Goal: Use online tool/utility: Use online tool/utility

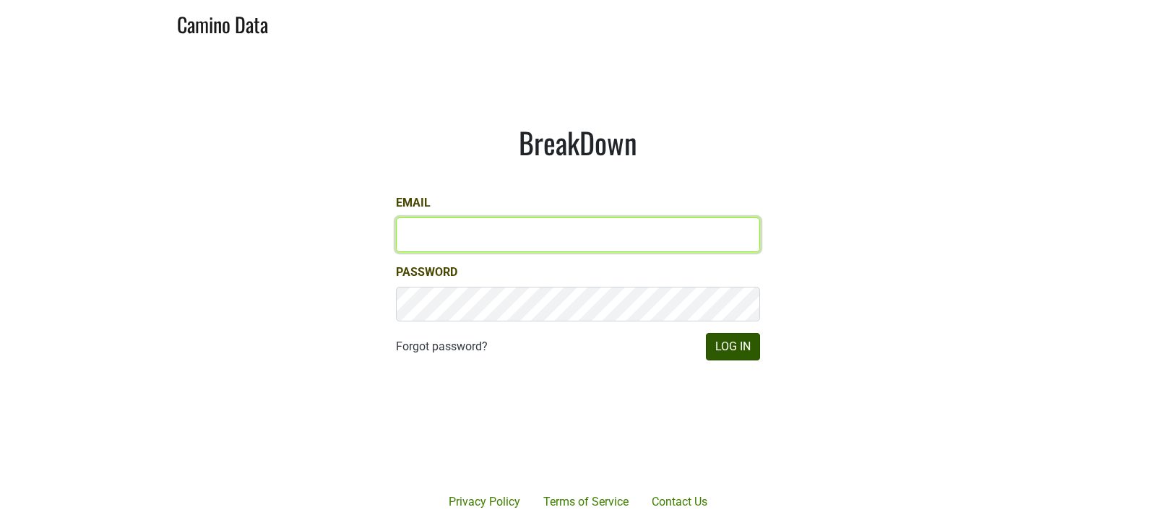
type input "[EMAIL_ADDRESS][DOMAIN_NAME]"
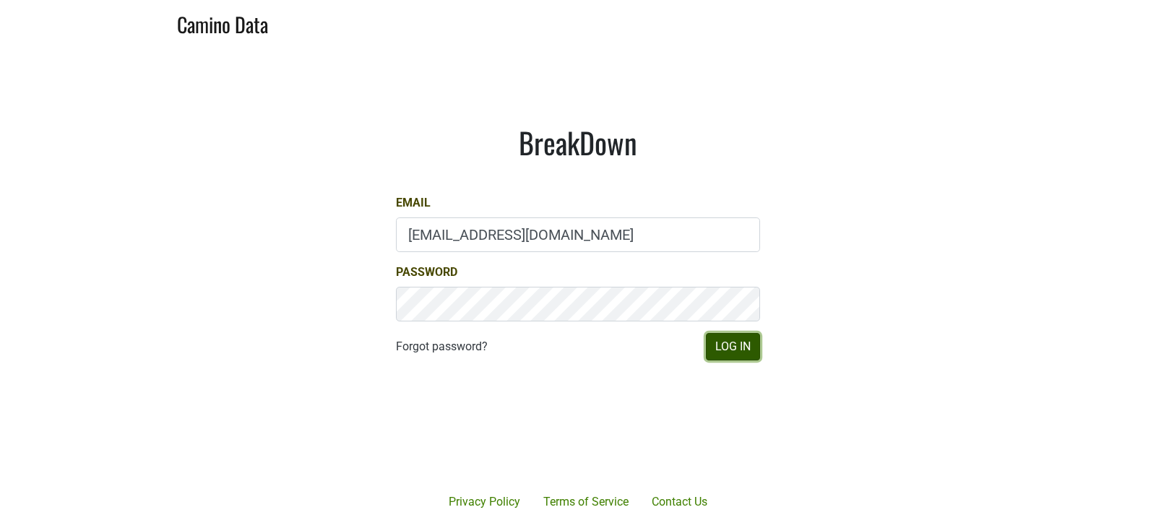
click at [743, 353] on button "Log In" at bounding box center [733, 346] width 54 height 27
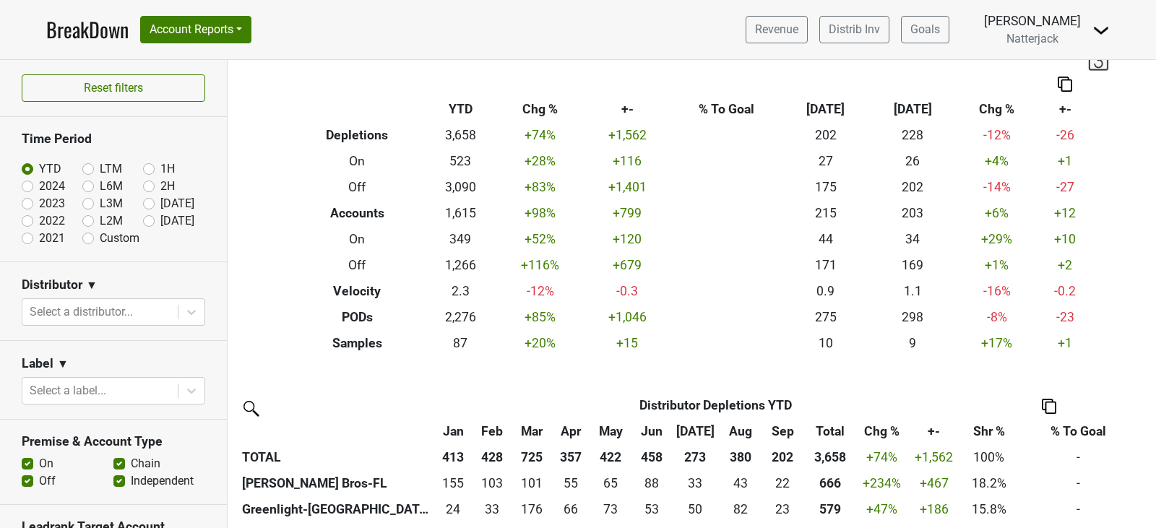
scroll to position [34, 0]
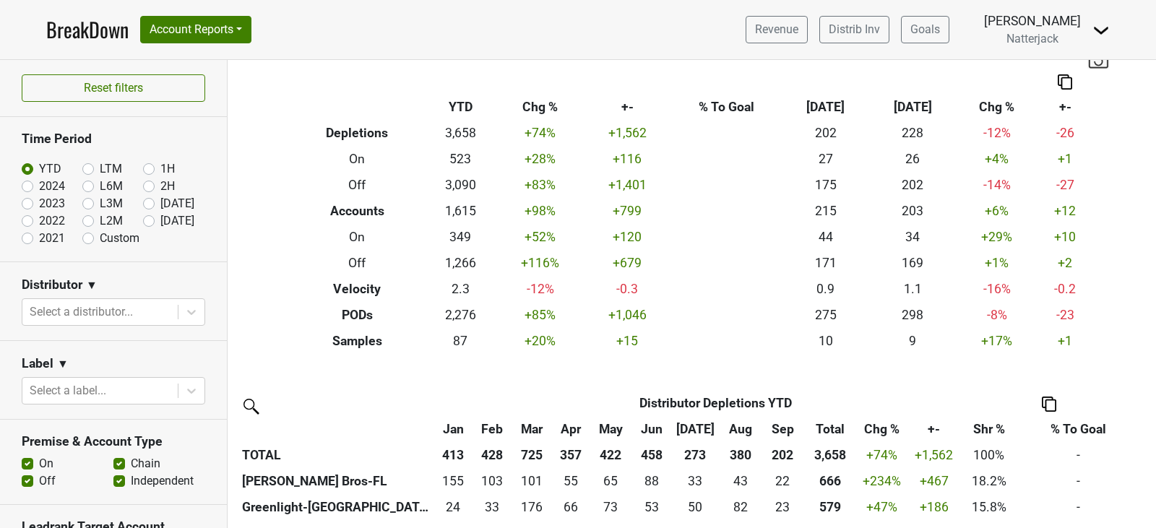
click at [131, 463] on label "Chain" at bounding box center [146, 463] width 30 height 17
click at [117, 463] on input "Chain" at bounding box center [119, 462] width 12 height 14
checkbox input "false"
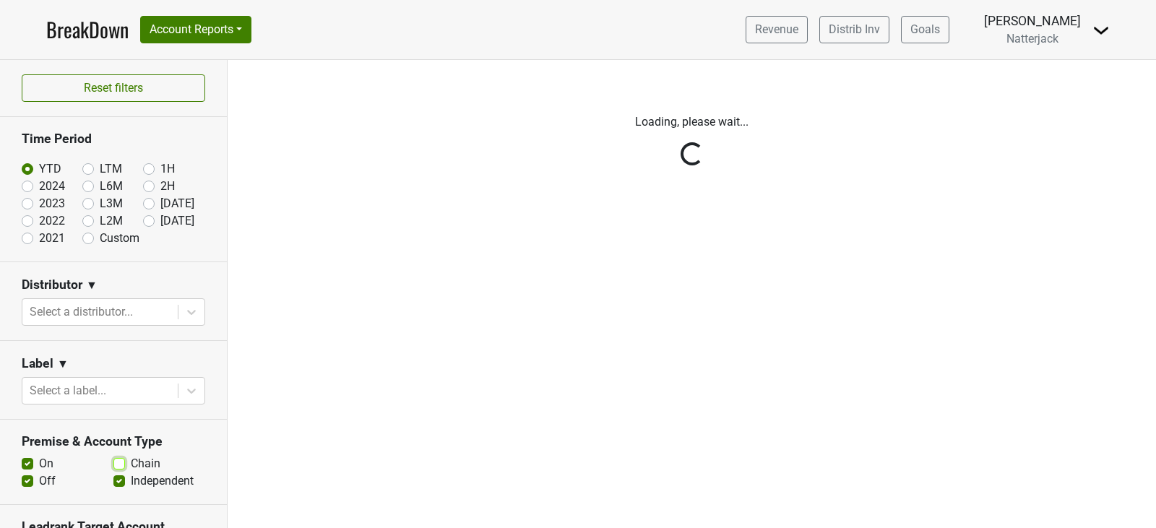
scroll to position [0, 0]
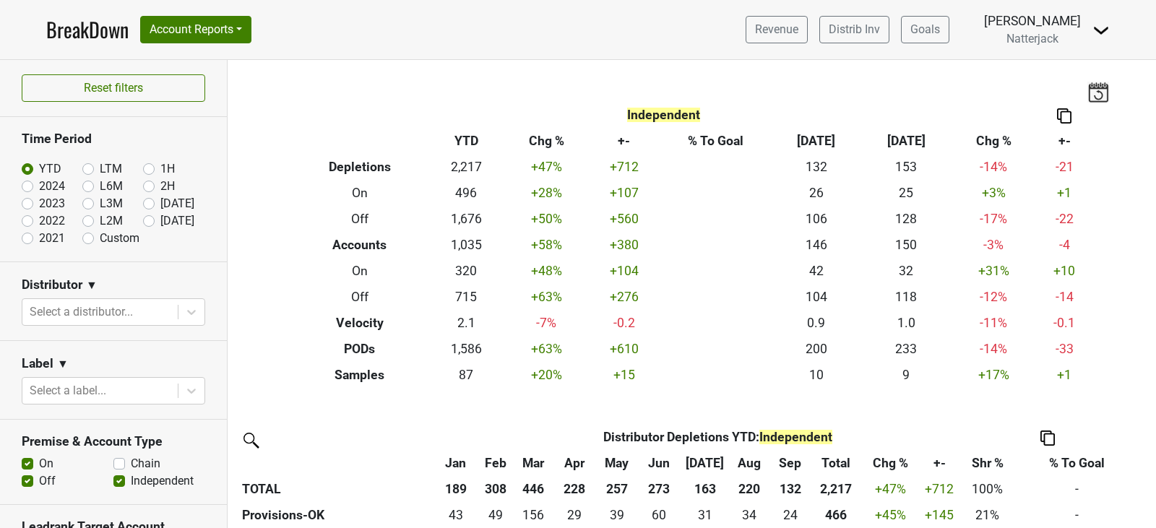
click at [39, 478] on label "Off" at bounding box center [47, 481] width 17 height 17
click at [23, 478] on input "Off" at bounding box center [28, 480] width 12 height 14
checkbox input "false"
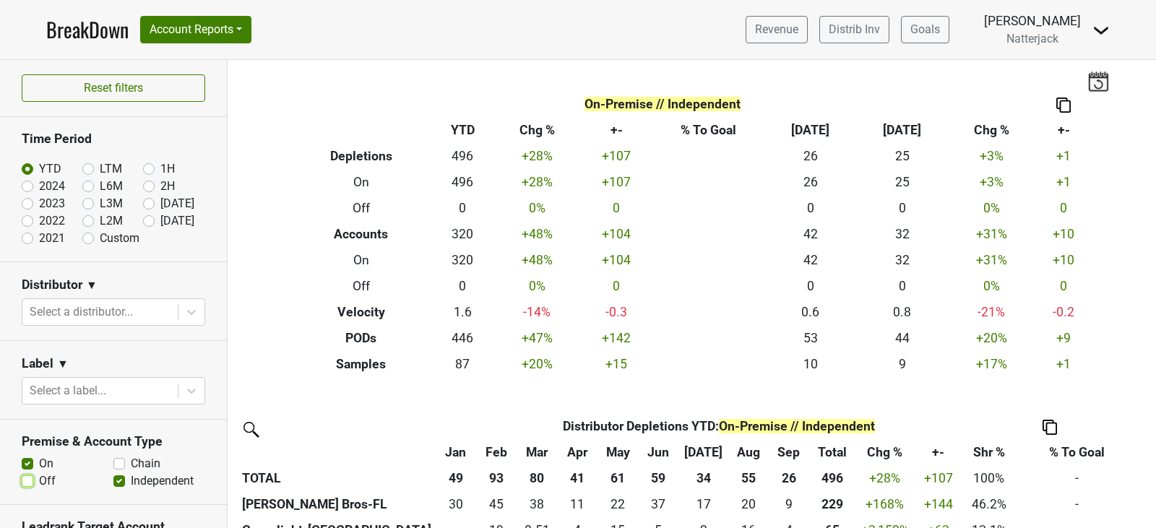
scroll to position [14, 0]
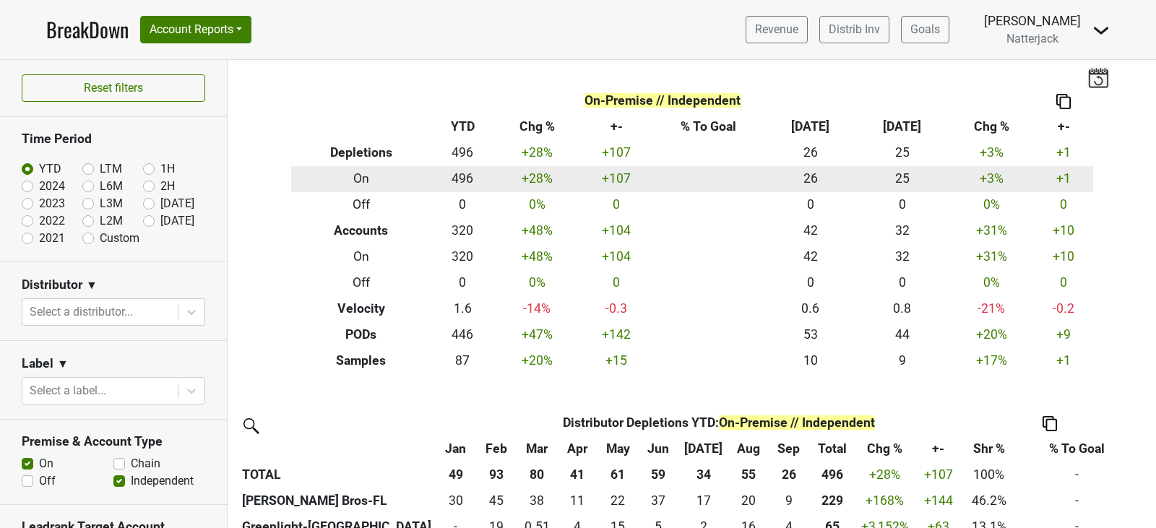
click at [458, 181] on td "496" at bounding box center [462, 179] width 63 height 26
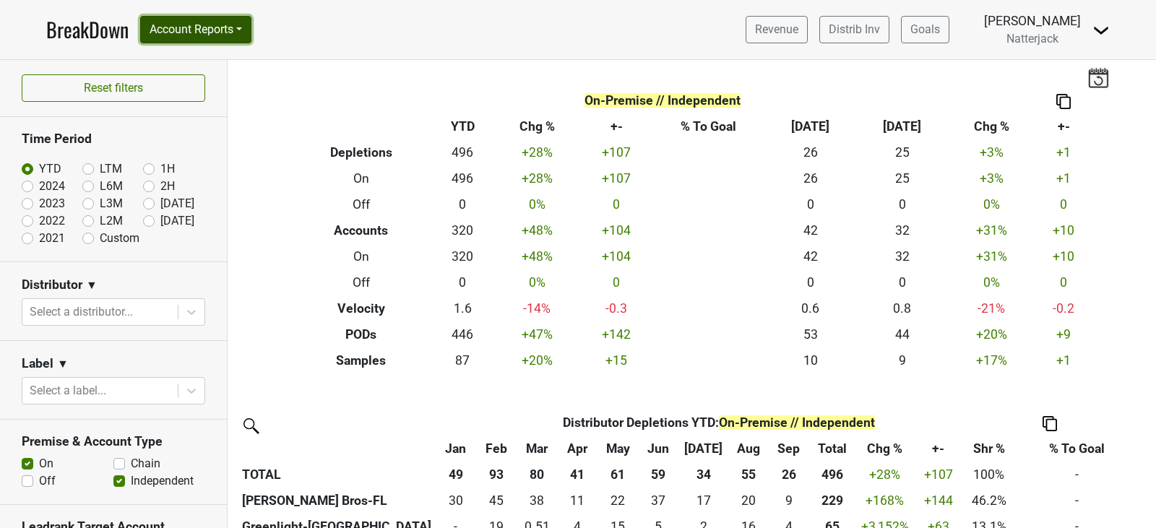
click at [252, 30] on button "Account Reports" at bounding box center [195, 29] width 111 height 27
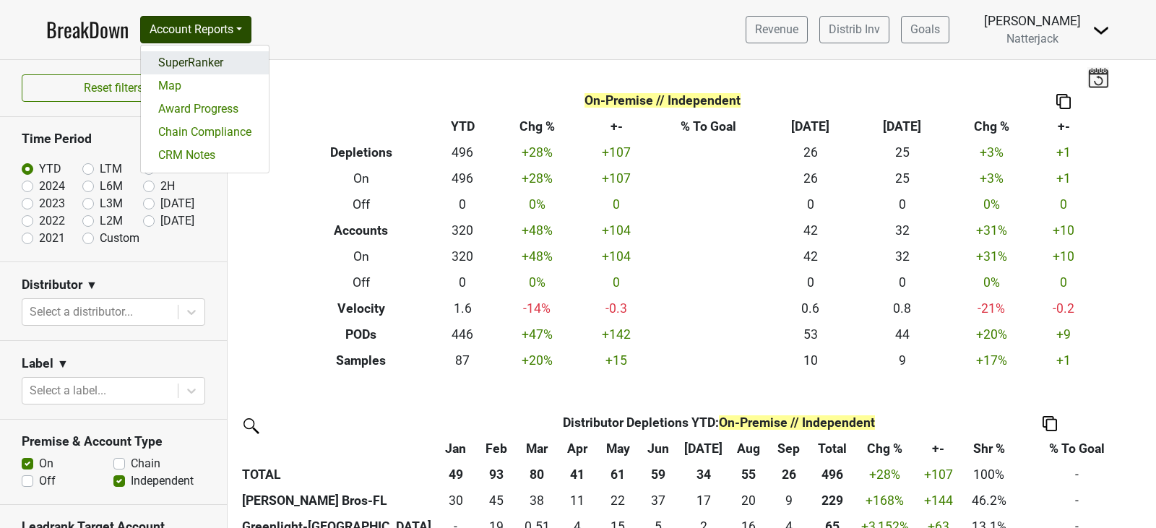
click at [245, 57] on link "SuperRanker" at bounding box center [205, 62] width 128 height 23
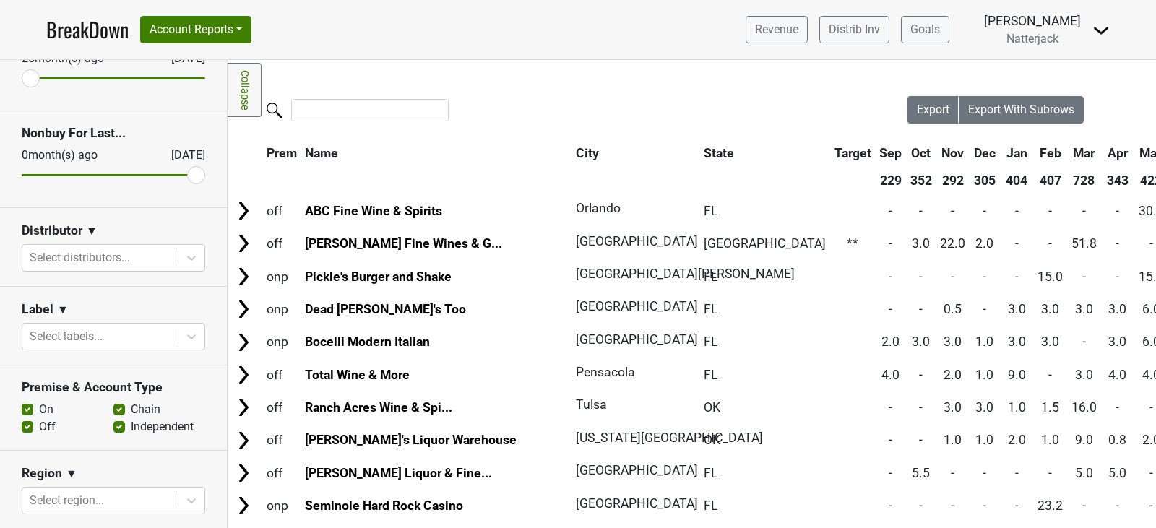
scroll to position [116, 0]
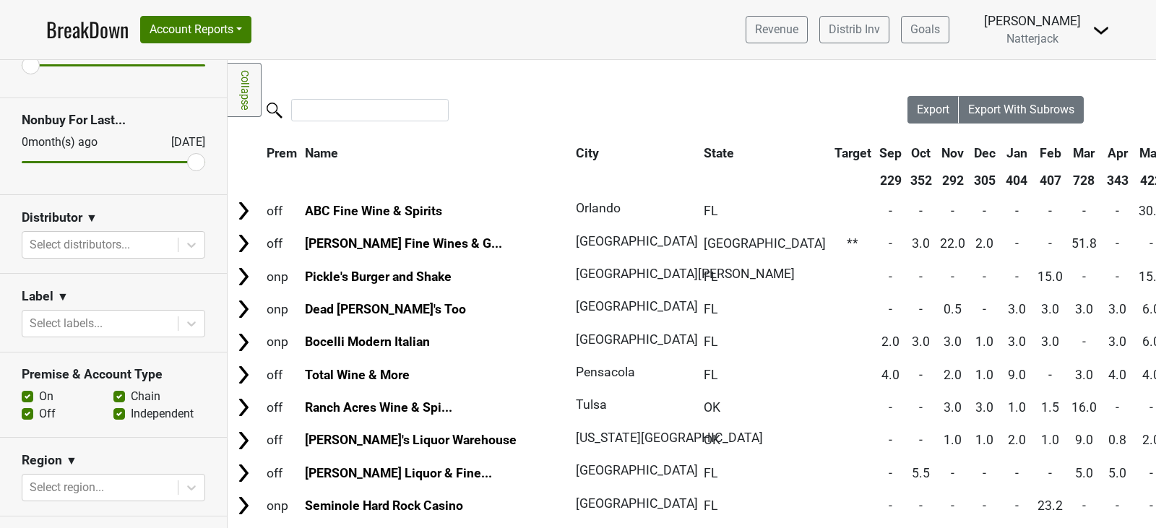
click at [131, 392] on label "Chain" at bounding box center [146, 396] width 30 height 17
click at [114, 392] on input "Chain" at bounding box center [119, 395] width 12 height 14
checkbox input "false"
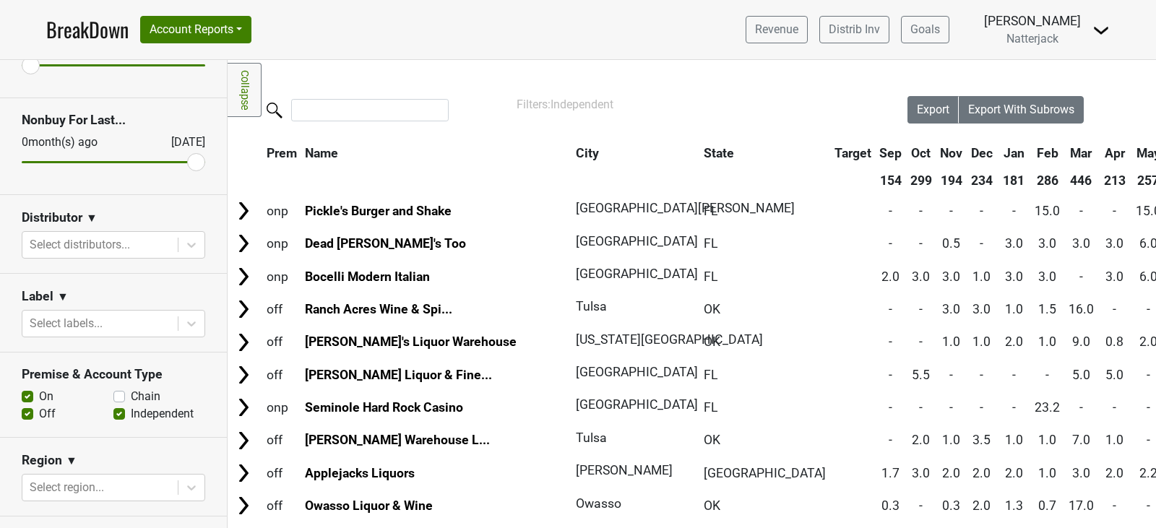
click at [39, 411] on label "Off" at bounding box center [47, 413] width 17 height 17
click at [27, 411] on input "Off" at bounding box center [28, 412] width 12 height 14
checkbox input "false"
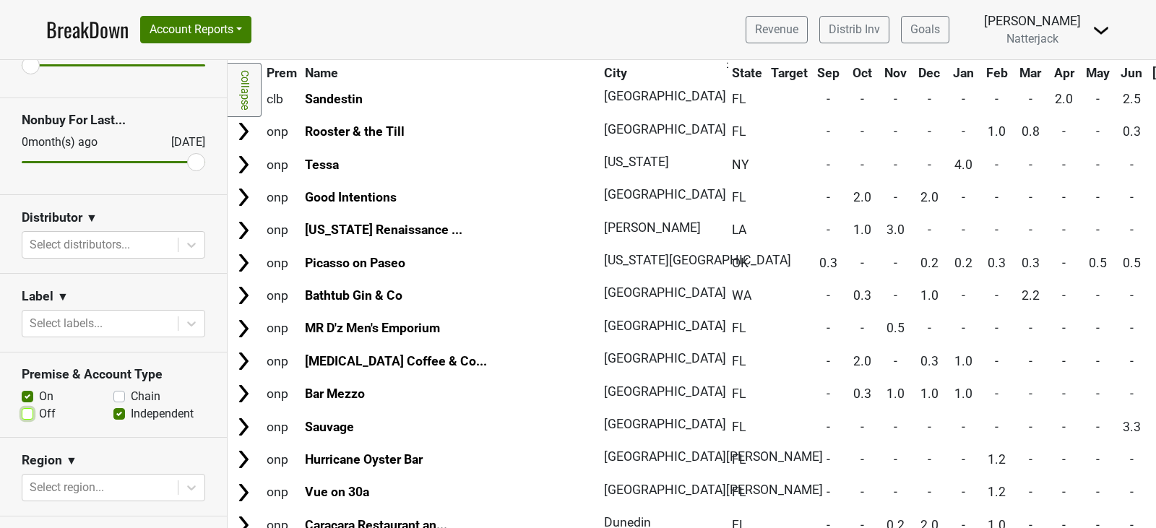
scroll to position [0, 0]
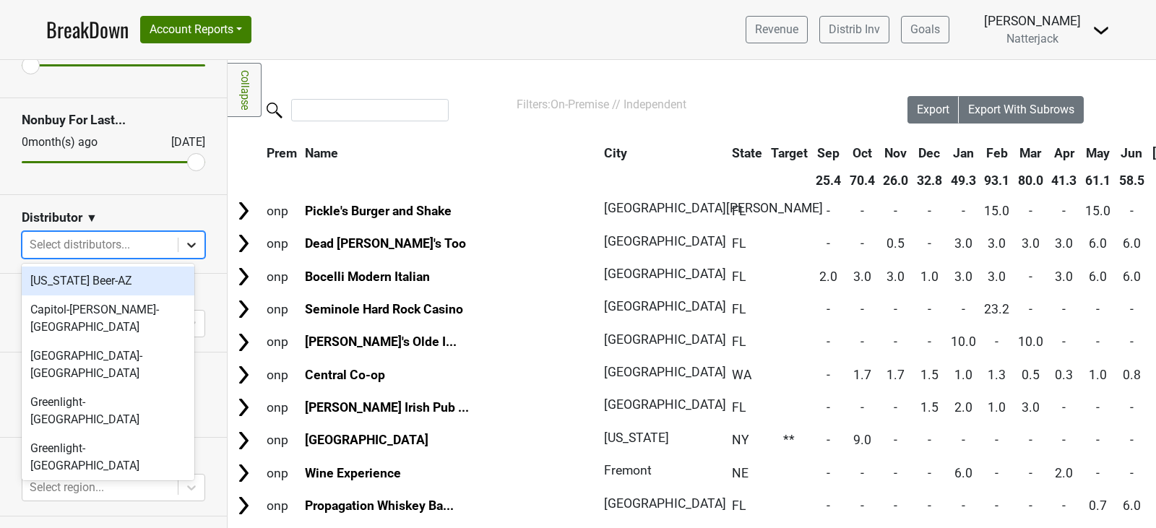
click at [192, 246] on div at bounding box center [192, 245] width 26 height 26
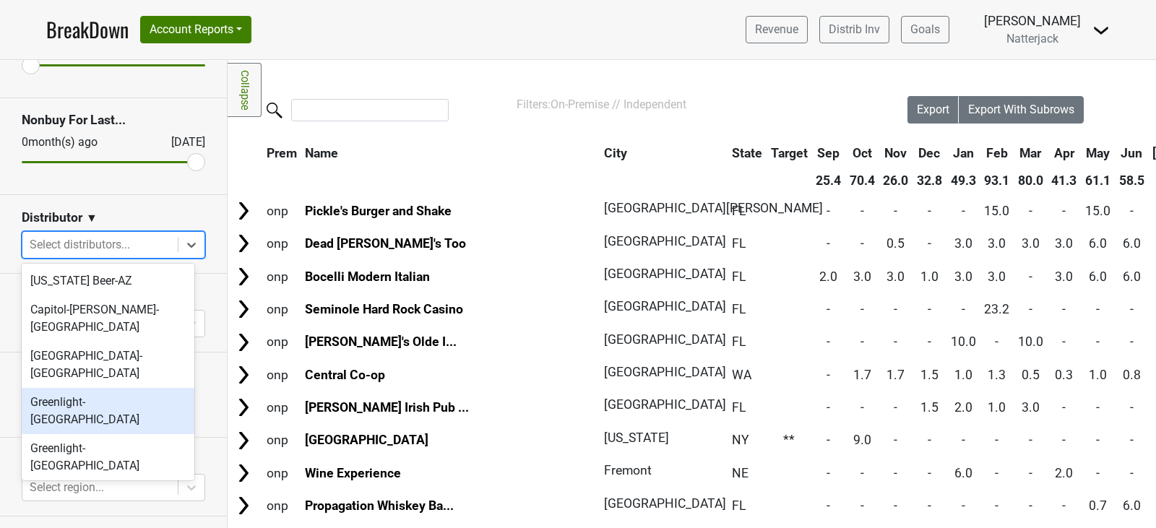
click at [150, 388] on div "Greenlight-[GEOGRAPHIC_DATA]" at bounding box center [108, 411] width 173 height 46
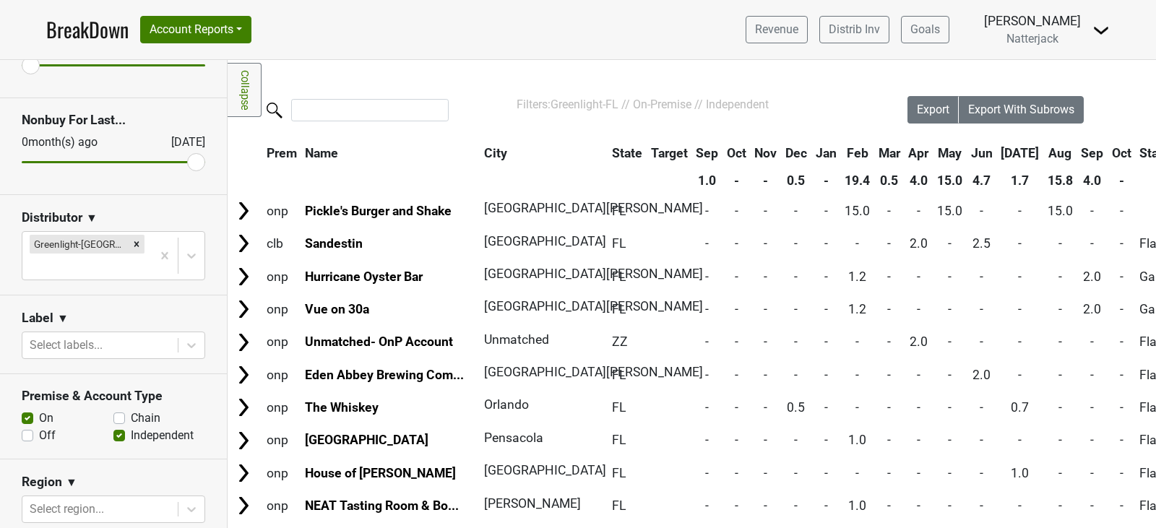
click at [131, 410] on label "Chain" at bounding box center [146, 418] width 30 height 17
click at [113, 410] on input "Chain" at bounding box center [119, 417] width 12 height 14
checkbox input "true"
click at [39, 427] on label "Off" at bounding box center [47, 435] width 17 height 17
click at [30, 427] on input "Off" at bounding box center [28, 434] width 12 height 14
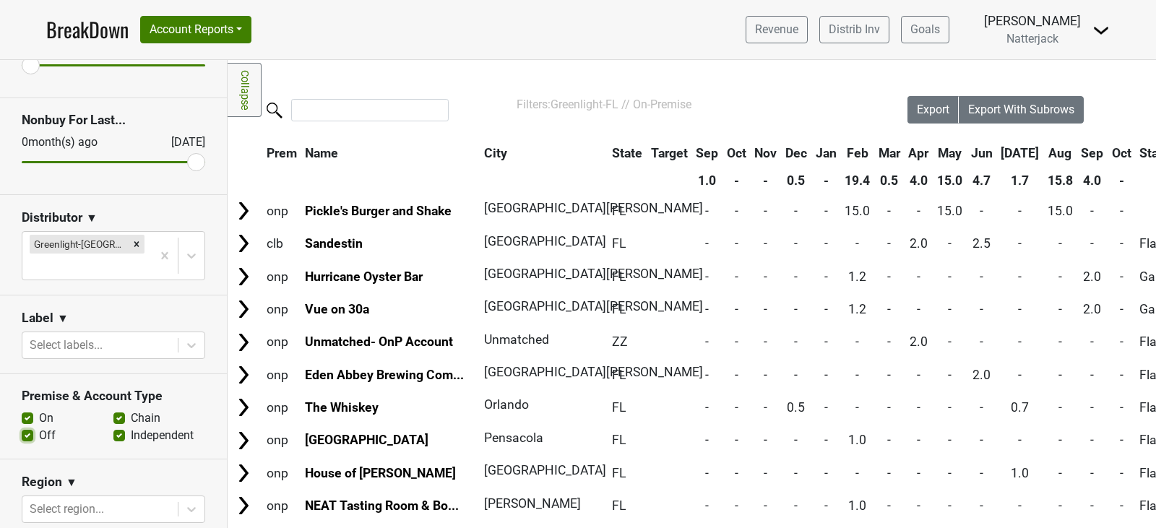
checkbox input "true"
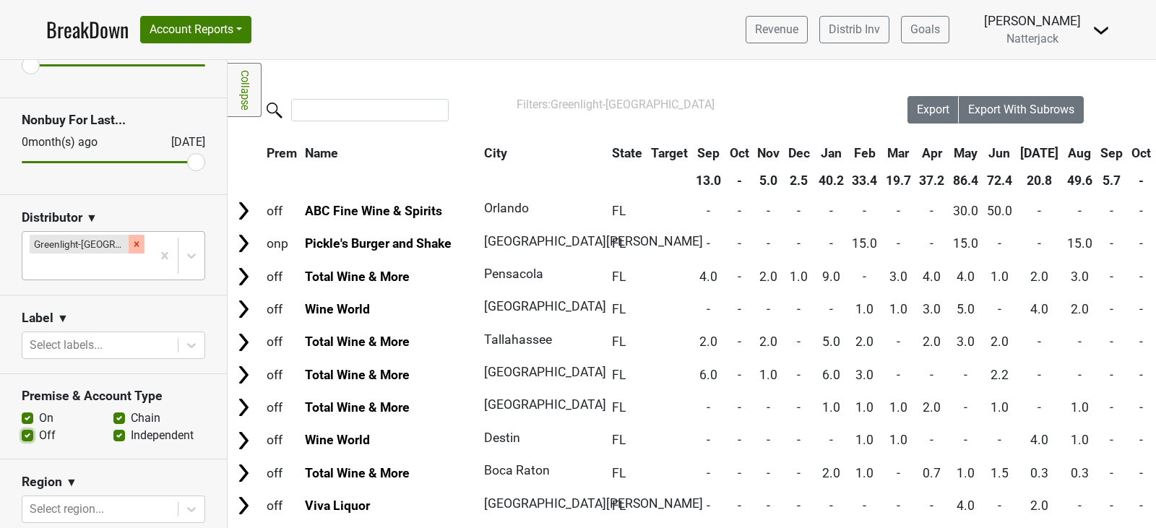
click at [132, 241] on icon "Remove Greenlight-FL" at bounding box center [137, 244] width 10 height 10
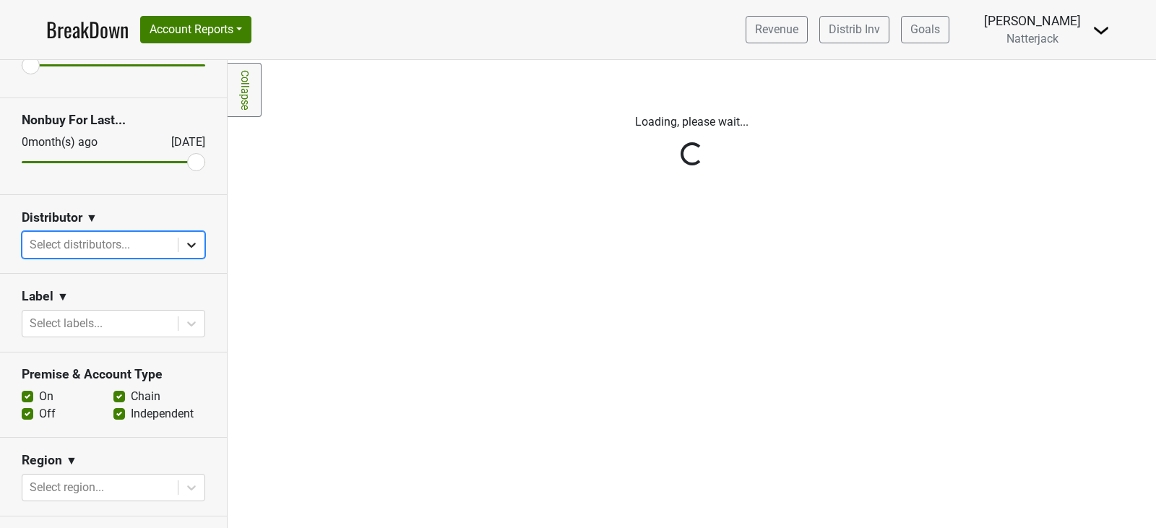
click at [186, 243] on icon at bounding box center [191, 245] width 14 height 14
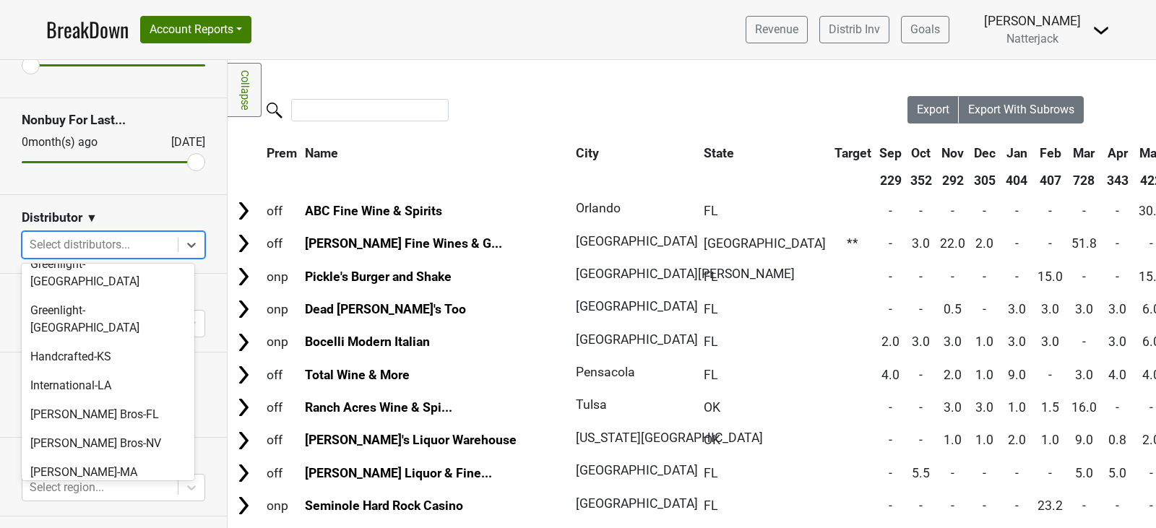
scroll to position [189, 0]
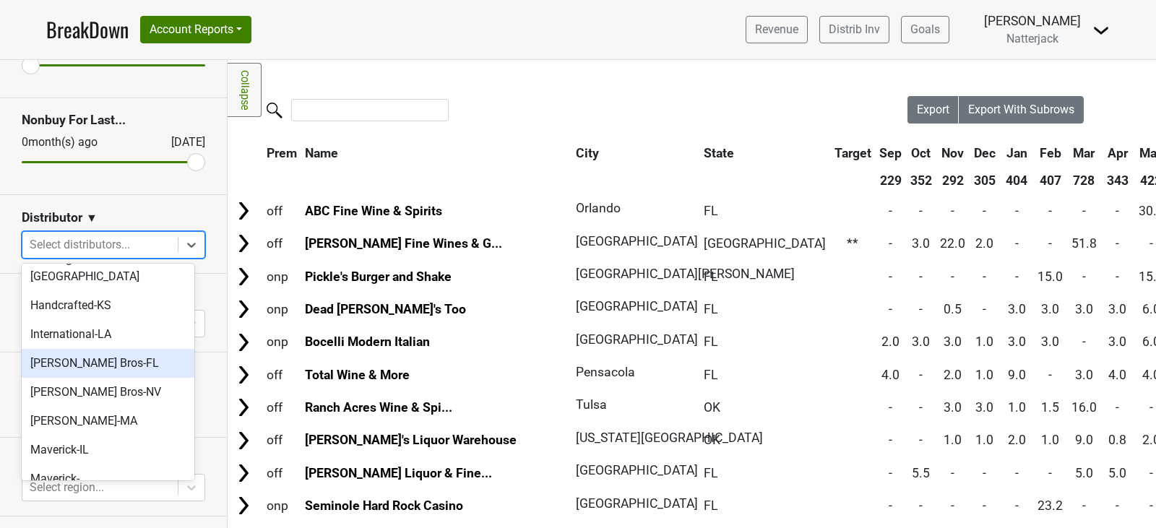
click at [148, 349] on div "[PERSON_NAME] Bros-FL" at bounding box center [108, 363] width 173 height 29
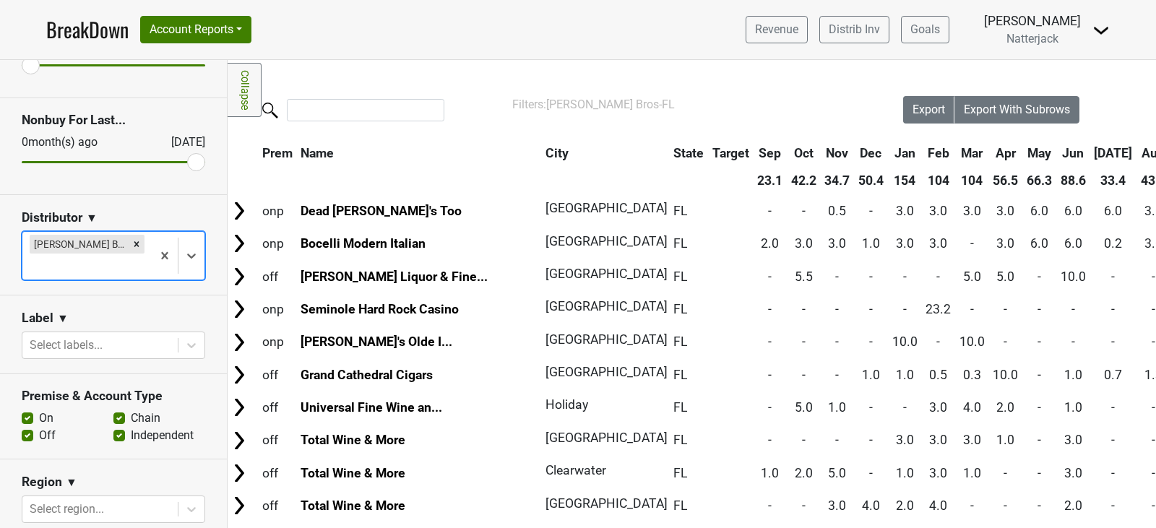
scroll to position [0, 0]
